Goal: Information Seeking & Learning: Learn about a topic

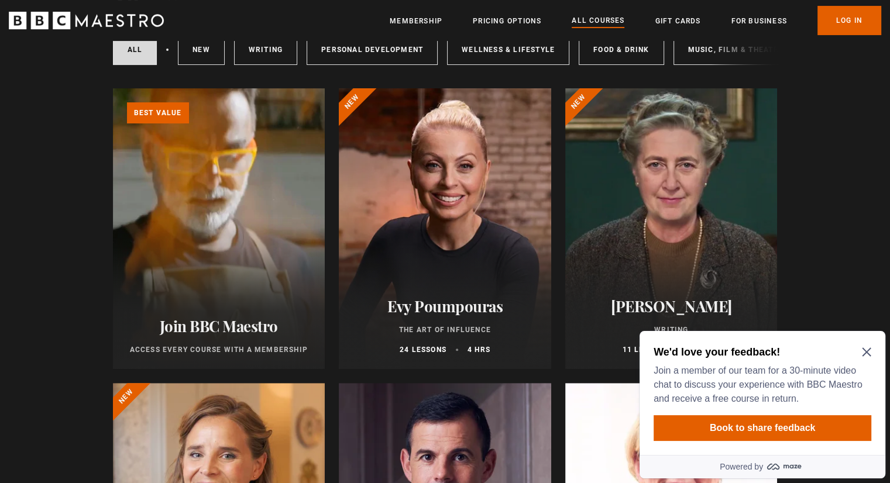
click at [864, 347] on icon "Close Maze Prompt" at bounding box center [865, 351] width 9 height 9
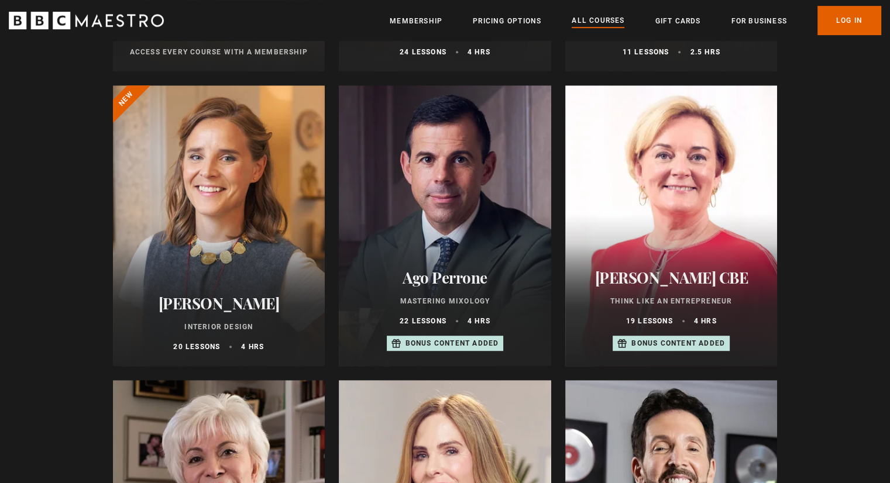
scroll to position [574, 0]
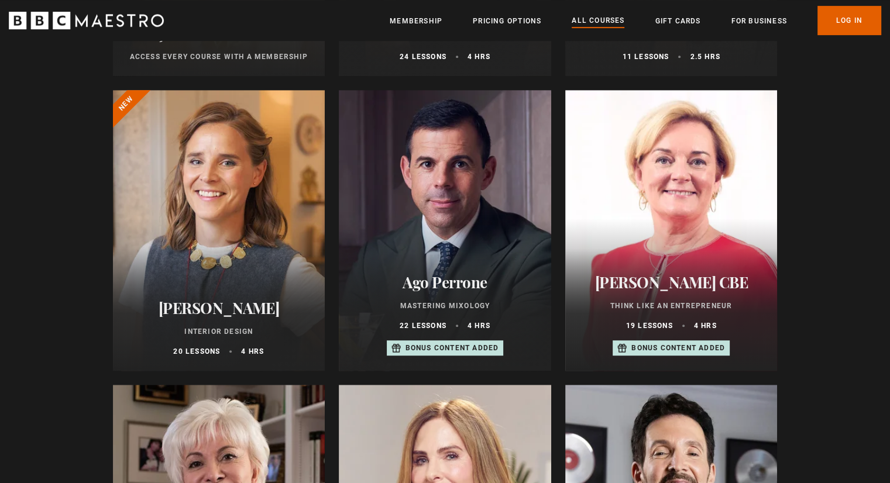
click at [168, 267] on div at bounding box center [219, 230] width 212 height 281
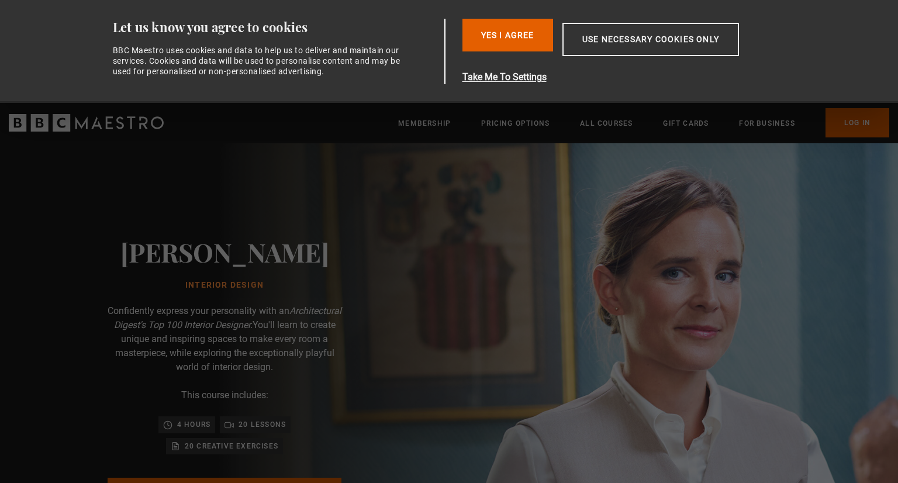
scroll to position [0, 153]
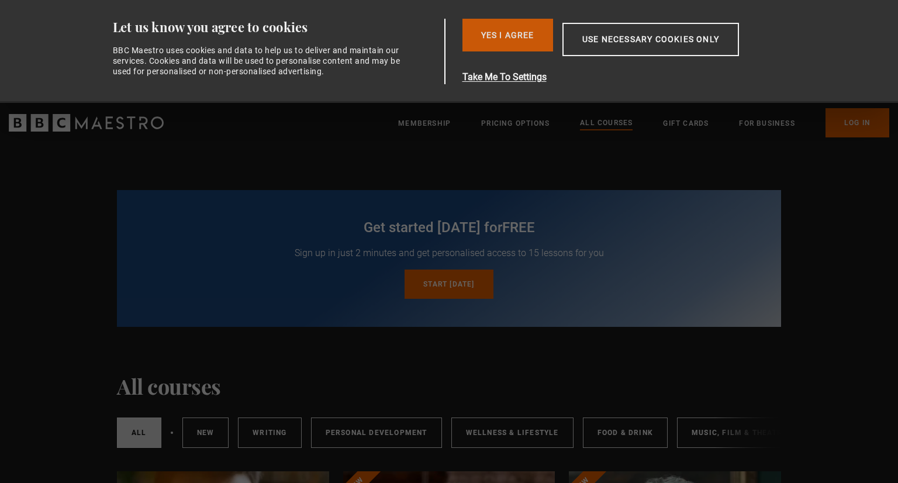
click at [492, 35] on button "Yes I Agree" at bounding box center [508, 35] width 91 height 33
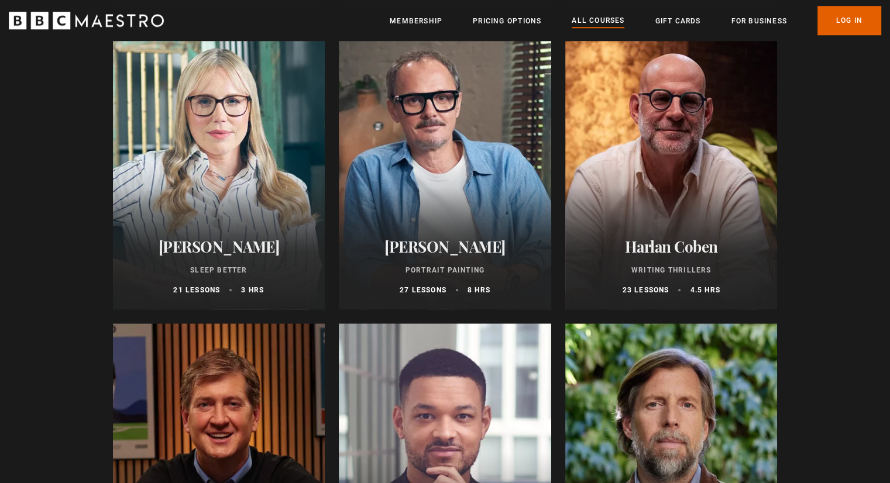
scroll to position [1225, 0]
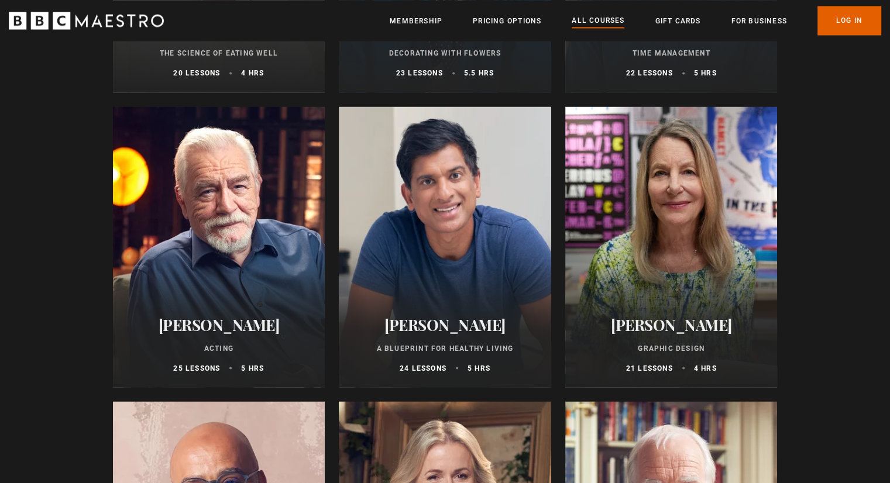
scroll to position [2050, 0]
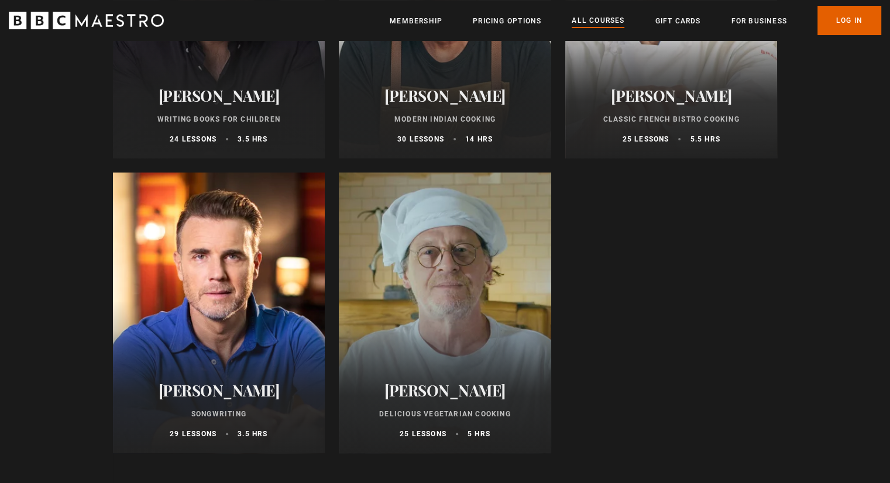
scroll to position [4620, 0]
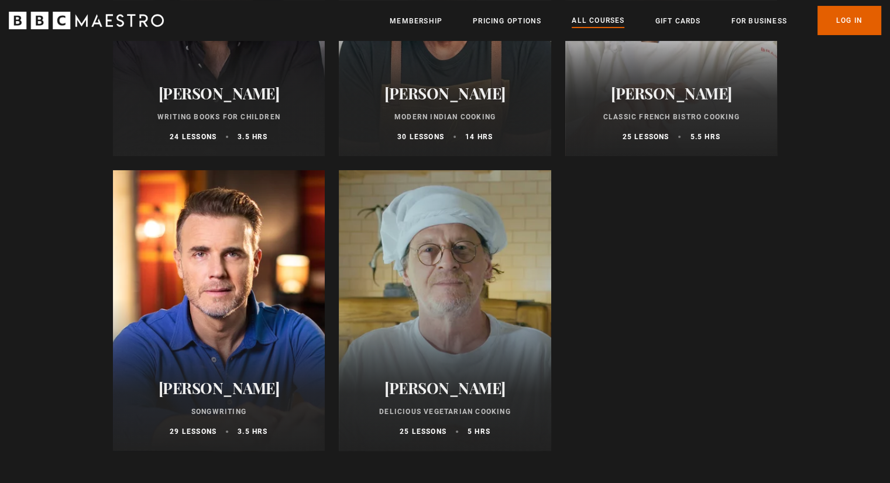
click at [161, 393] on h2 "[PERSON_NAME]" at bounding box center [219, 388] width 184 height 18
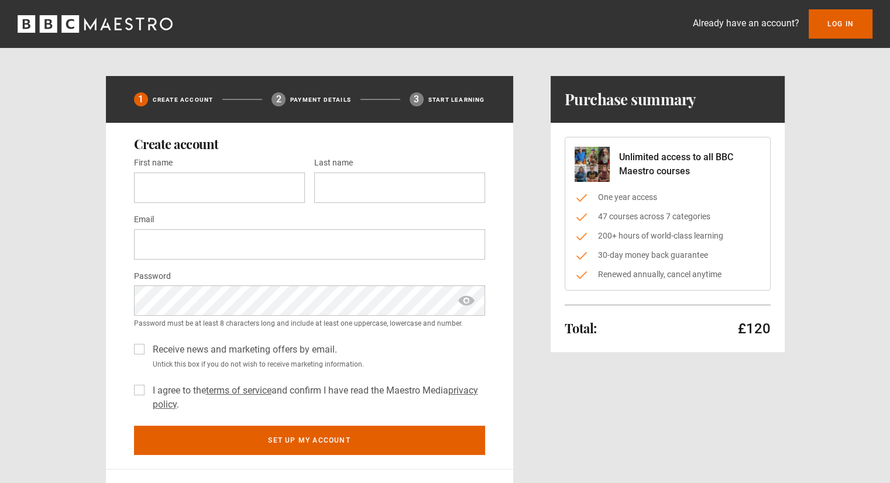
click at [220, 66] on div "Already have an account? Log In 1 Create Account 2 Payment details 3 Start lear…" at bounding box center [445, 269] width 890 height 539
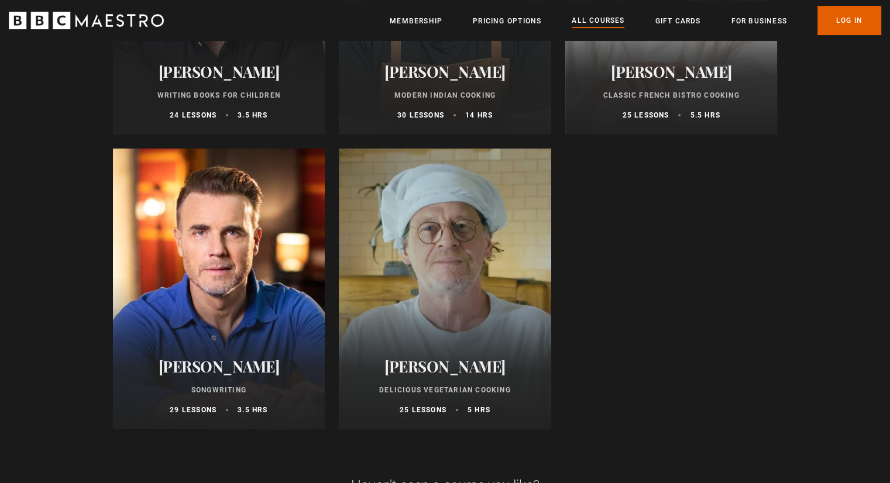
scroll to position [4654, 0]
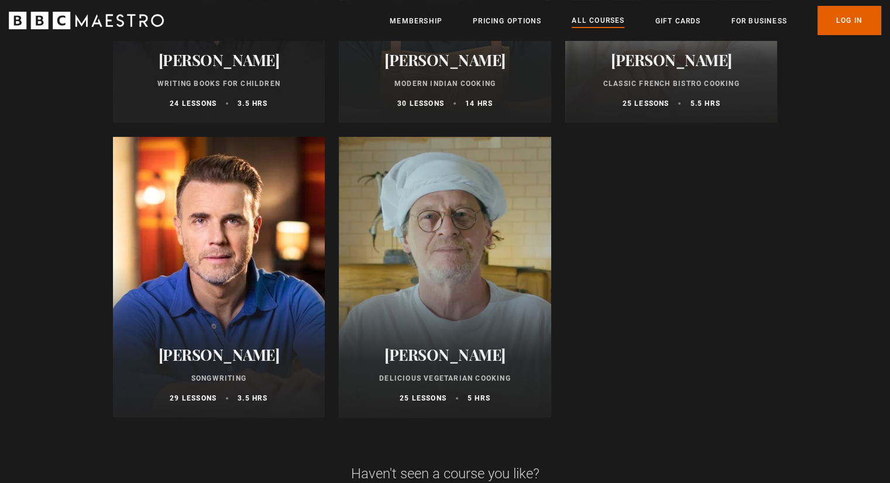
click at [167, 291] on div at bounding box center [219, 277] width 212 height 281
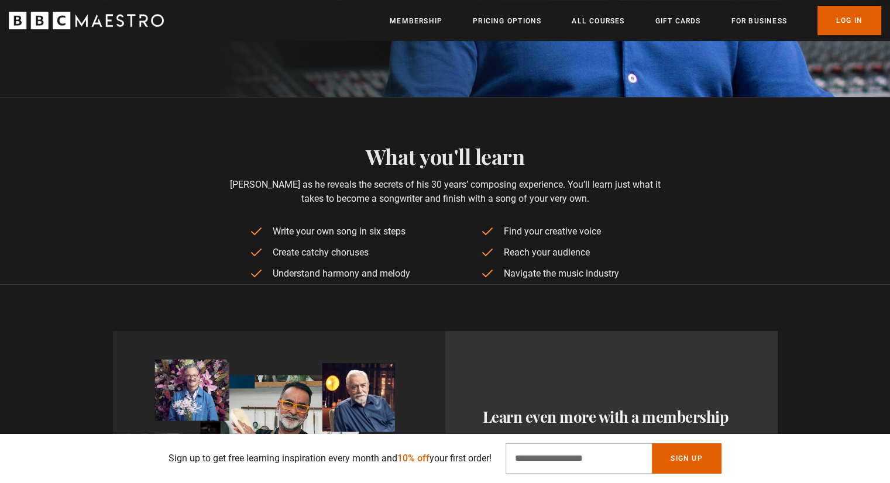
scroll to position [0, 153]
